Goal: Information Seeking & Learning: Learn about a topic

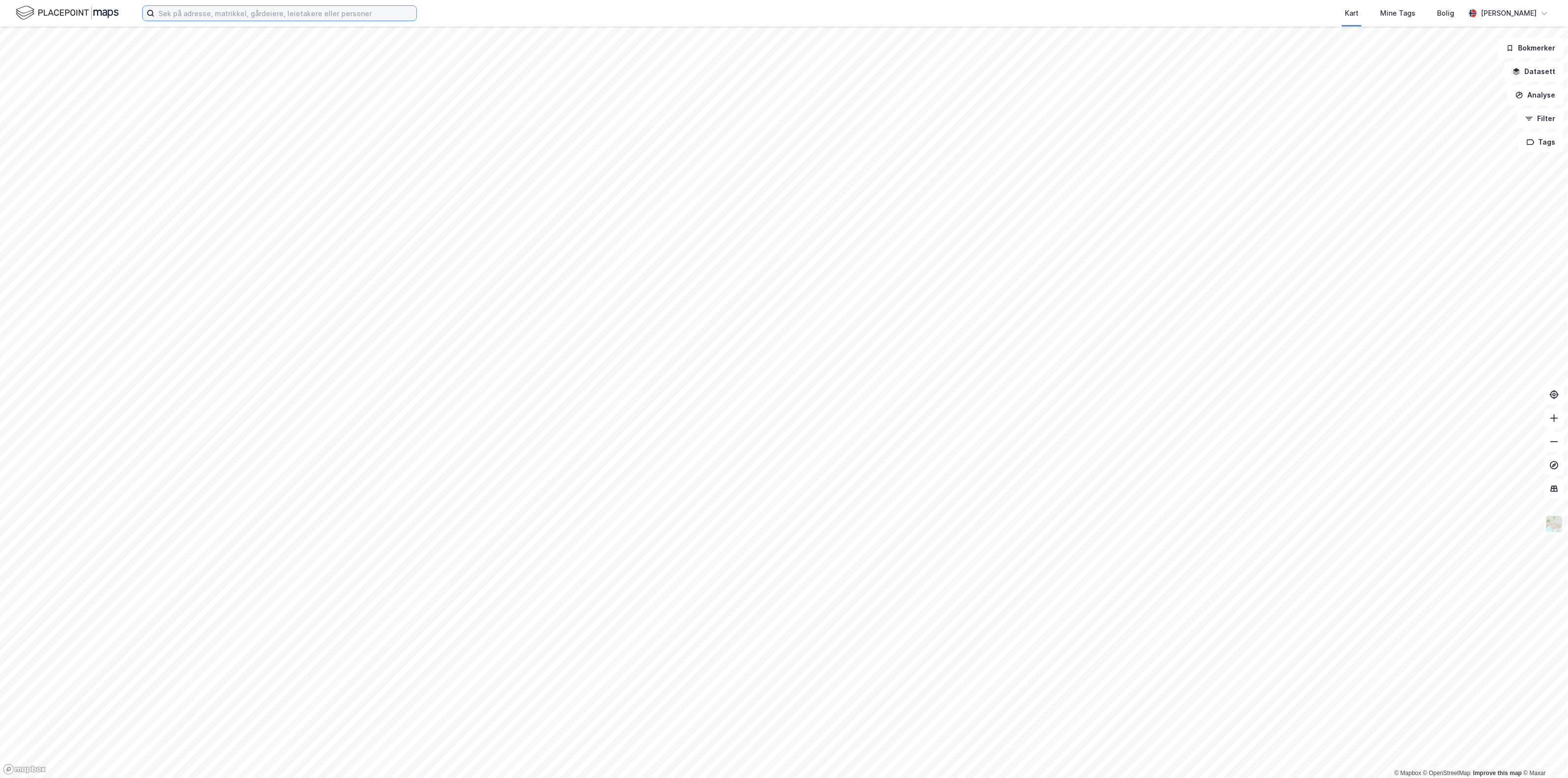
click at [215, 16] on input at bounding box center [285, 13] width 262 height 15
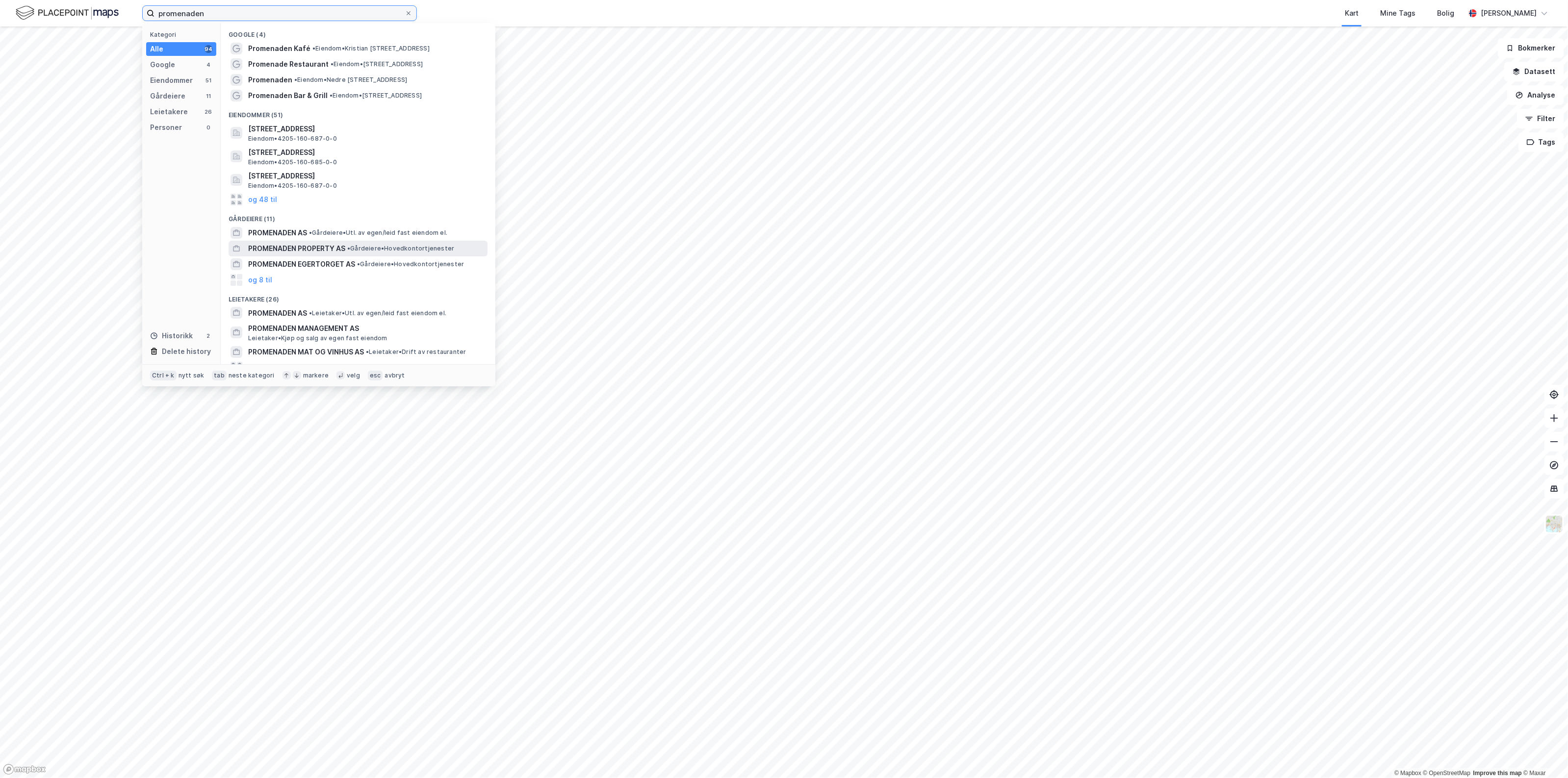
type input "promenaden"
click at [325, 243] on span "PROMENADEN PROPERTY AS" at bounding box center [296, 249] width 97 height 12
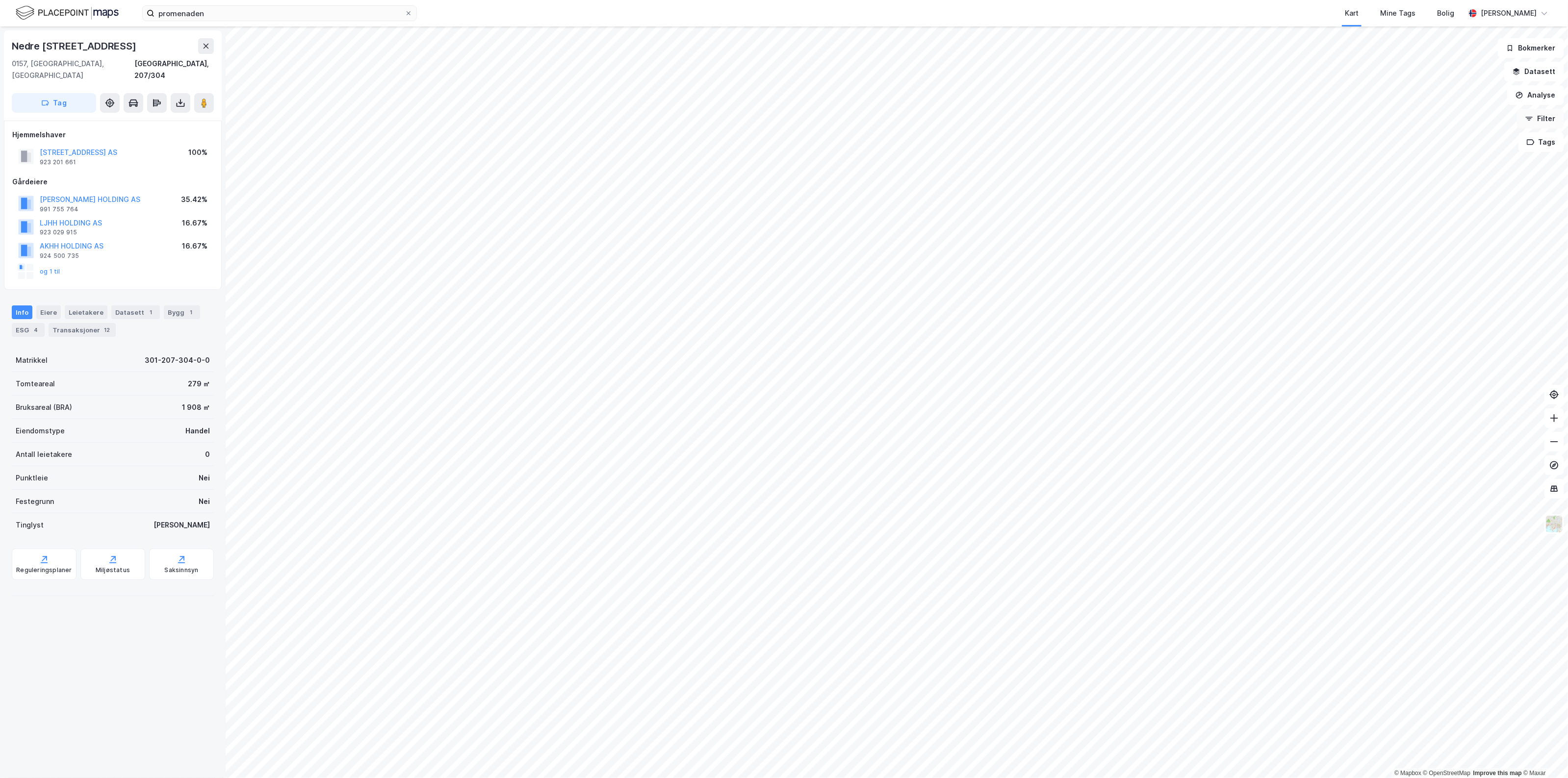
click at [1543, 115] on button "Filter" at bounding box center [1540, 119] width 47 height 20
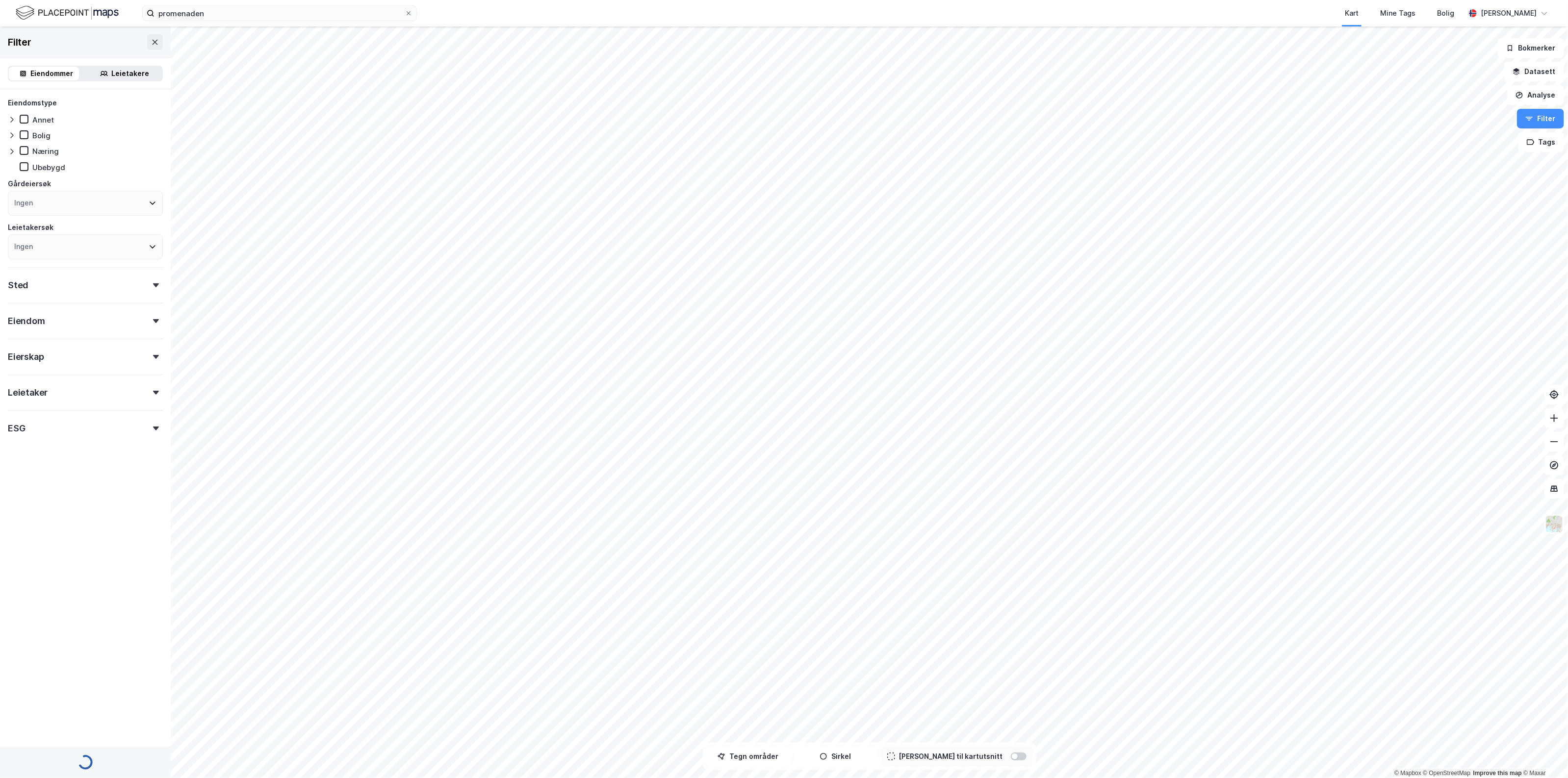
click at [53, 209] on div "Ingen" at bounding box center [85, 203] width 155 height 25
type input "promenade"
click at [48, 270] on div "Promenaden Property AS" at bounding box center [73, 274] width 91 height 9
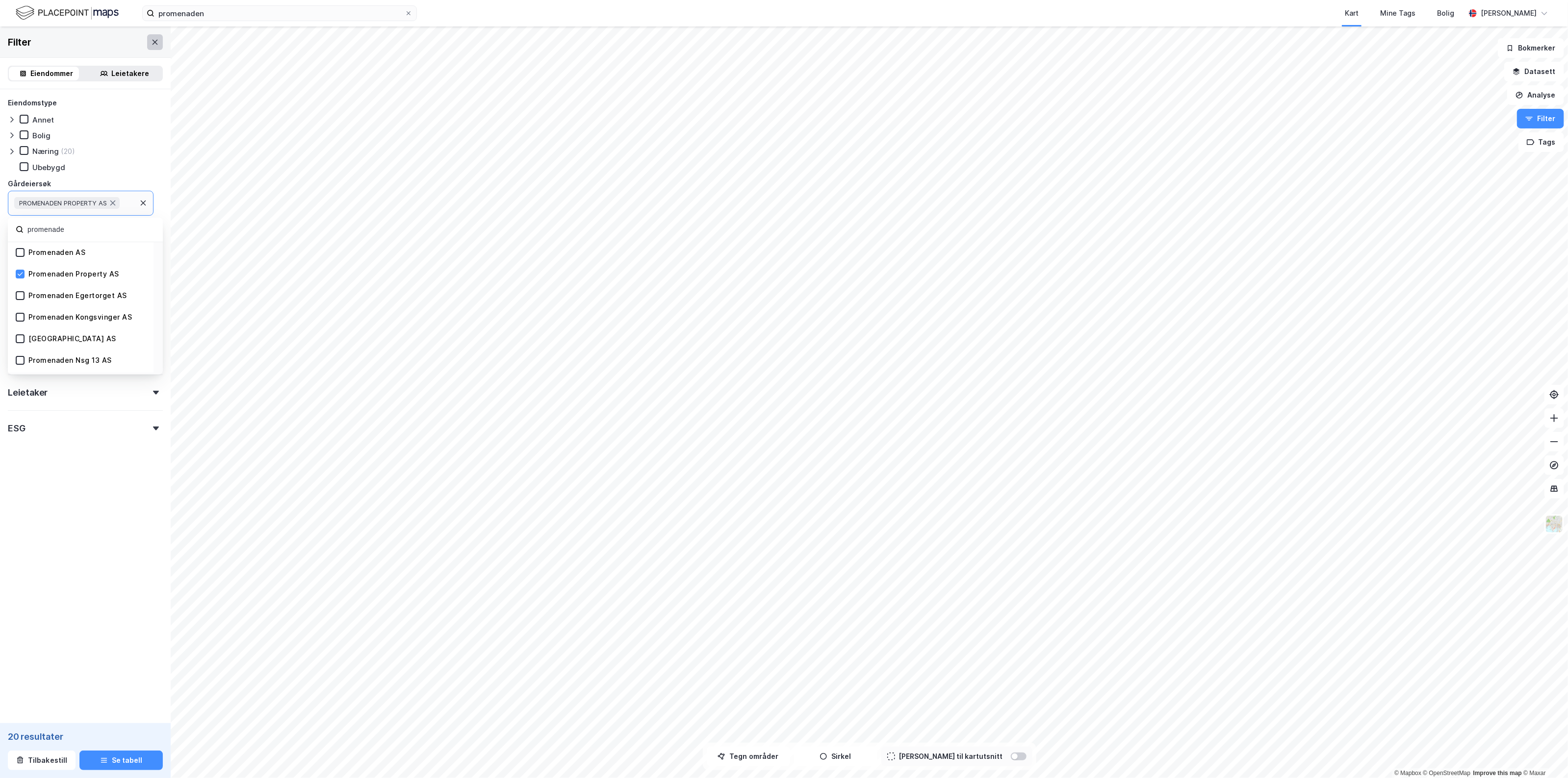
click at [147, 46] on button at bounding box center [155, 42] width 15 height 15
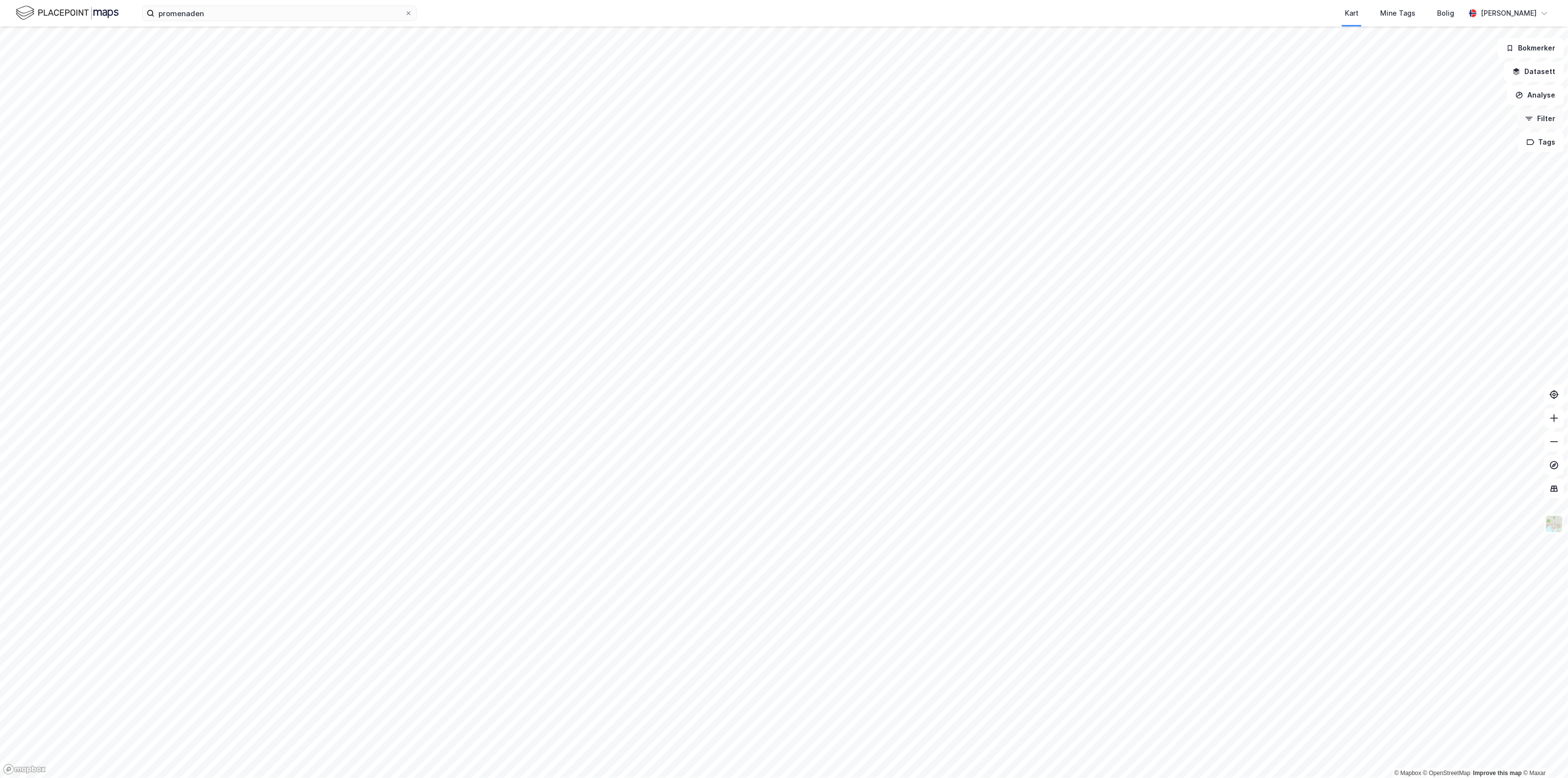
click at [1538, 119] on button "Filter" at bounding box center [1540, 119] width 47 height 20
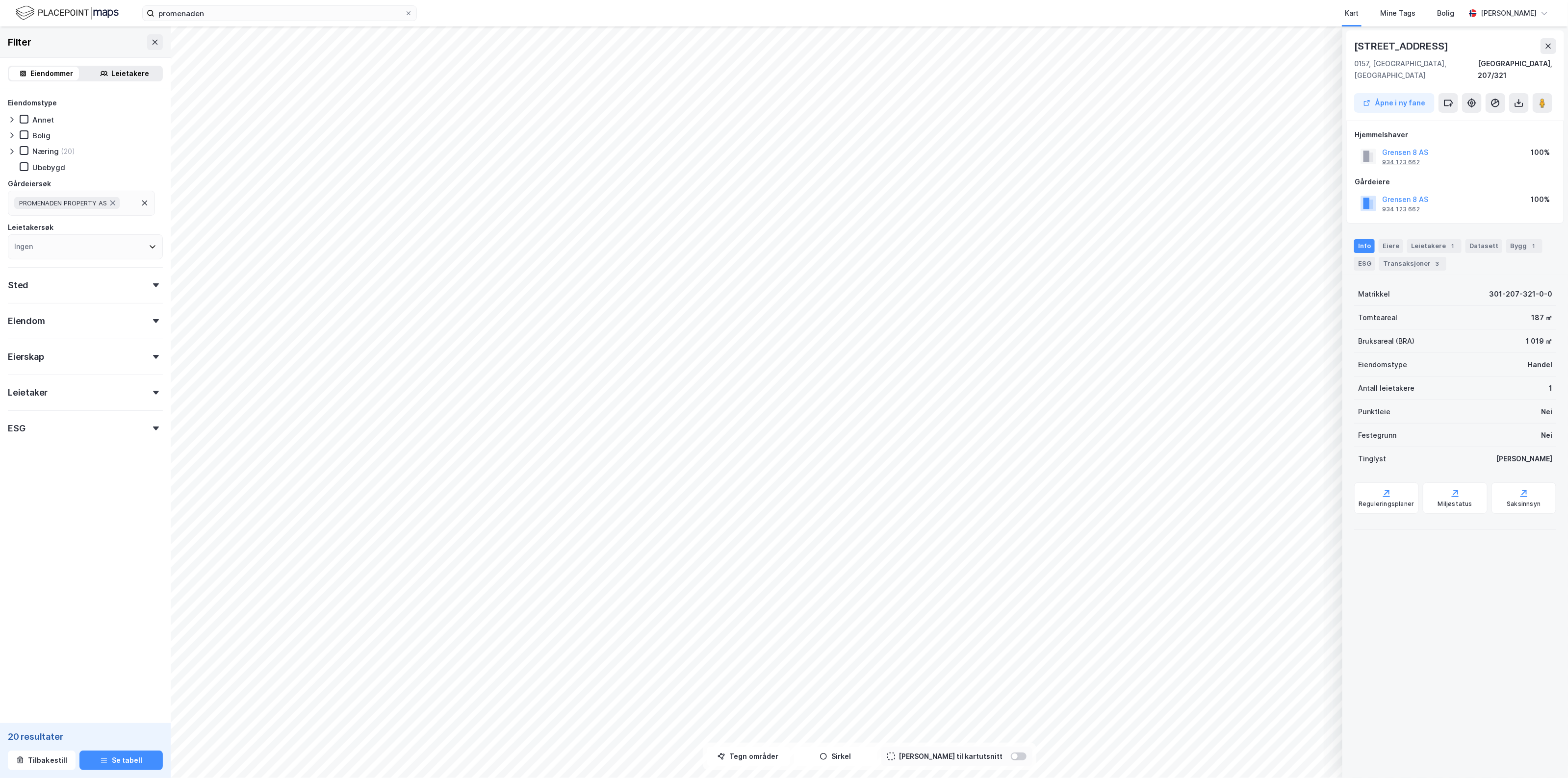
click at [1400, 158] on div "934 123 662" at bounding box center [1401, 162] width 38 height 8
click at [1413, 158] on div "962 979 238" at bounding box center [1401, 162] width 38 height 8
click at [1410, 158] on div "Hjemmelshaver [PERSON_NAME] 21 ANS 962 979 238 100% [DEMOGRAPHIC_DATA] [PERSON_…" at bounding box center [1455, 172] width 201 height 87
click at [1410, 158] on div "962 979 238" at bounding box center [1401, 162] width 38 height 8
click at [0, 0] on button "[PERSON_NAME] 21 ANS" at bounding box center [0, 0] width 0 height 0
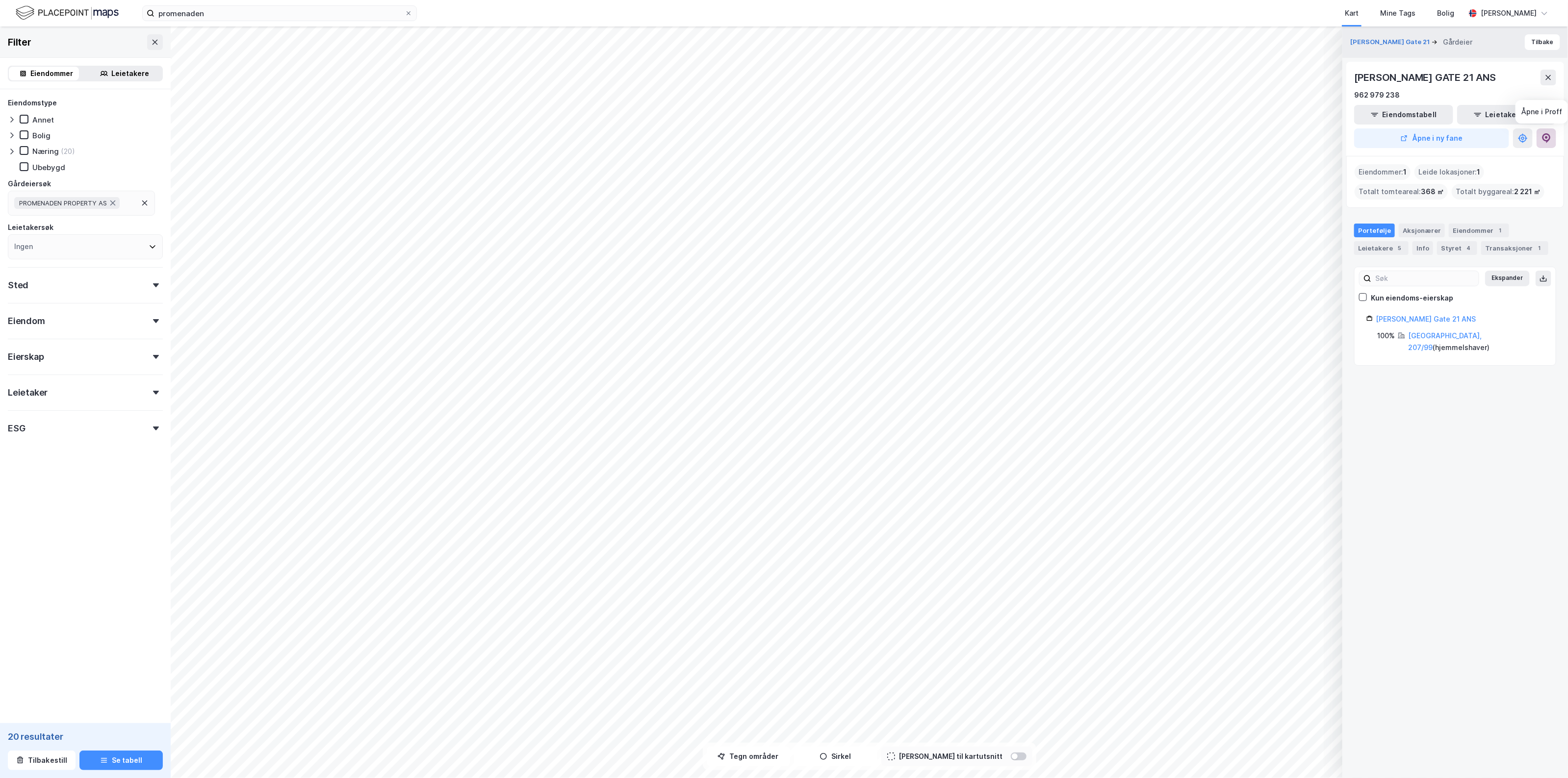
click at [1551, 136] on icon at bounding box center [1546, 138] width 10 height 10
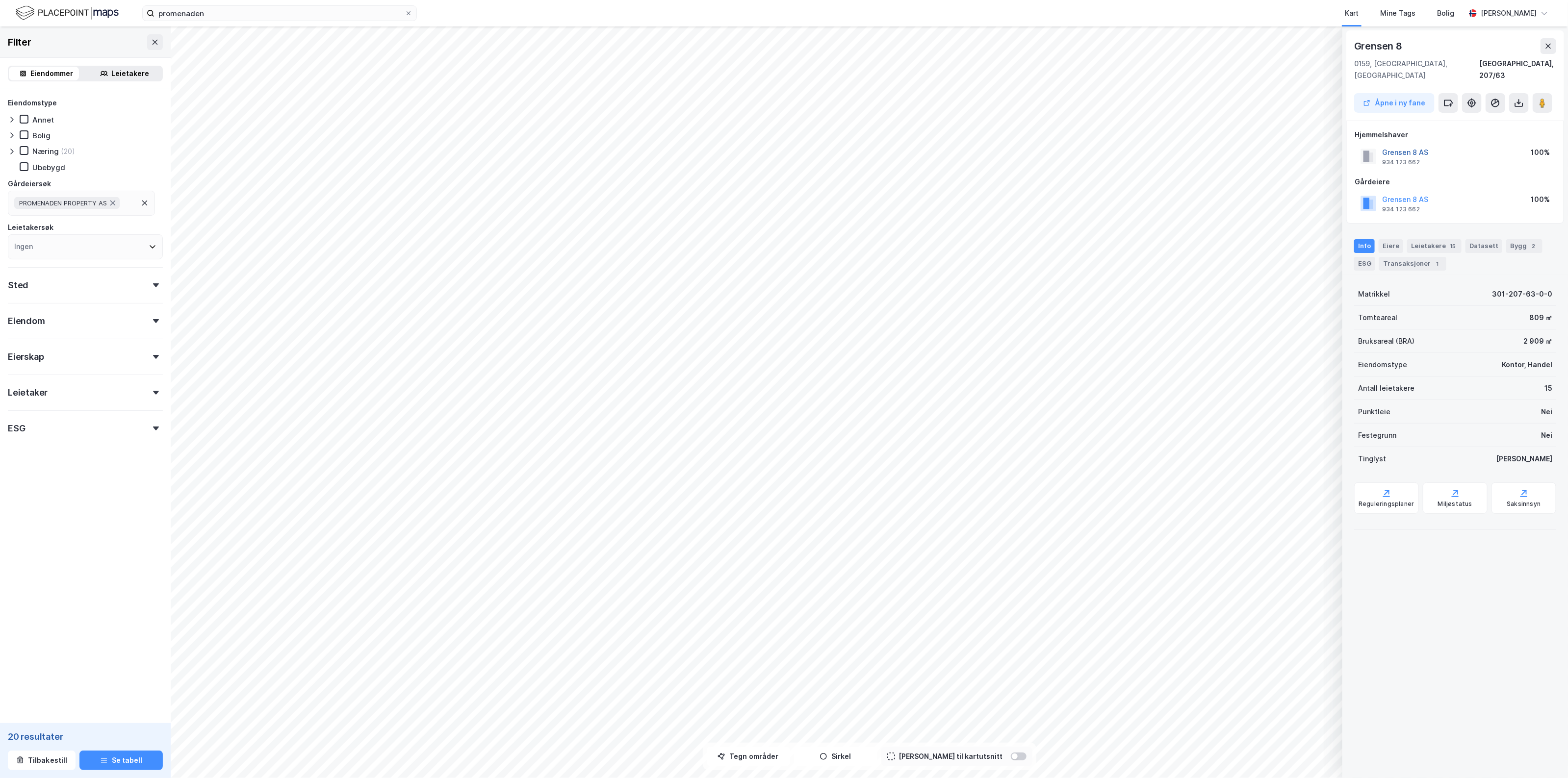
click at [1402, 144] on div "Grensen 8 AS 934 123 662 100%" at bounding box center [1455, 156] width 201 height 23
click at [0, 0] on button "Grensen 8 AS" at bounding box center [0, 0] width 0 height 0
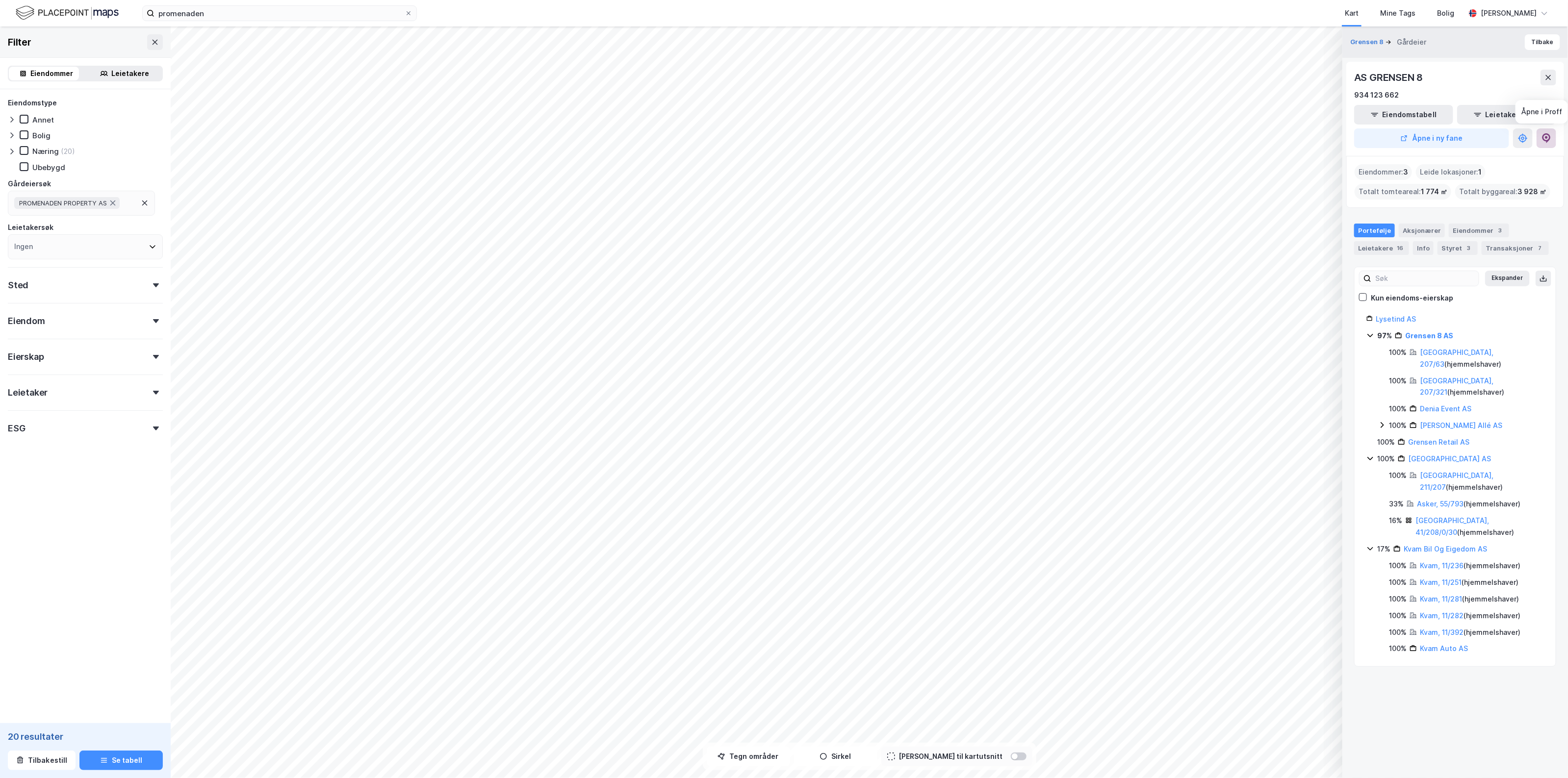
click at [1549, 133] on icon at bounding box center [1546, 138] width 10 height 10
